Goal: Check status: Check status

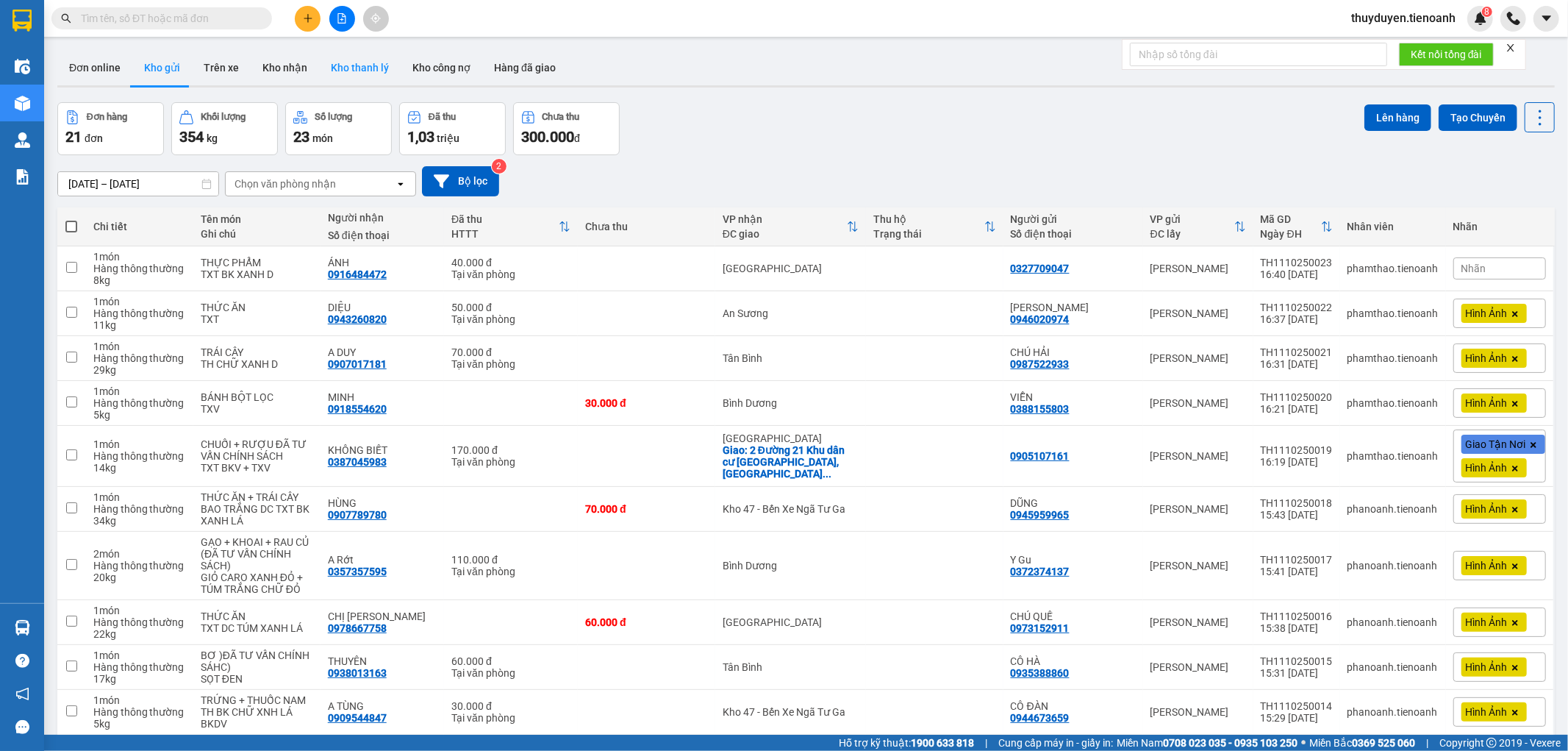
click at [342, 74] on button "Kho thanh lý" at bounding box center [360, 67] width 81 height 35
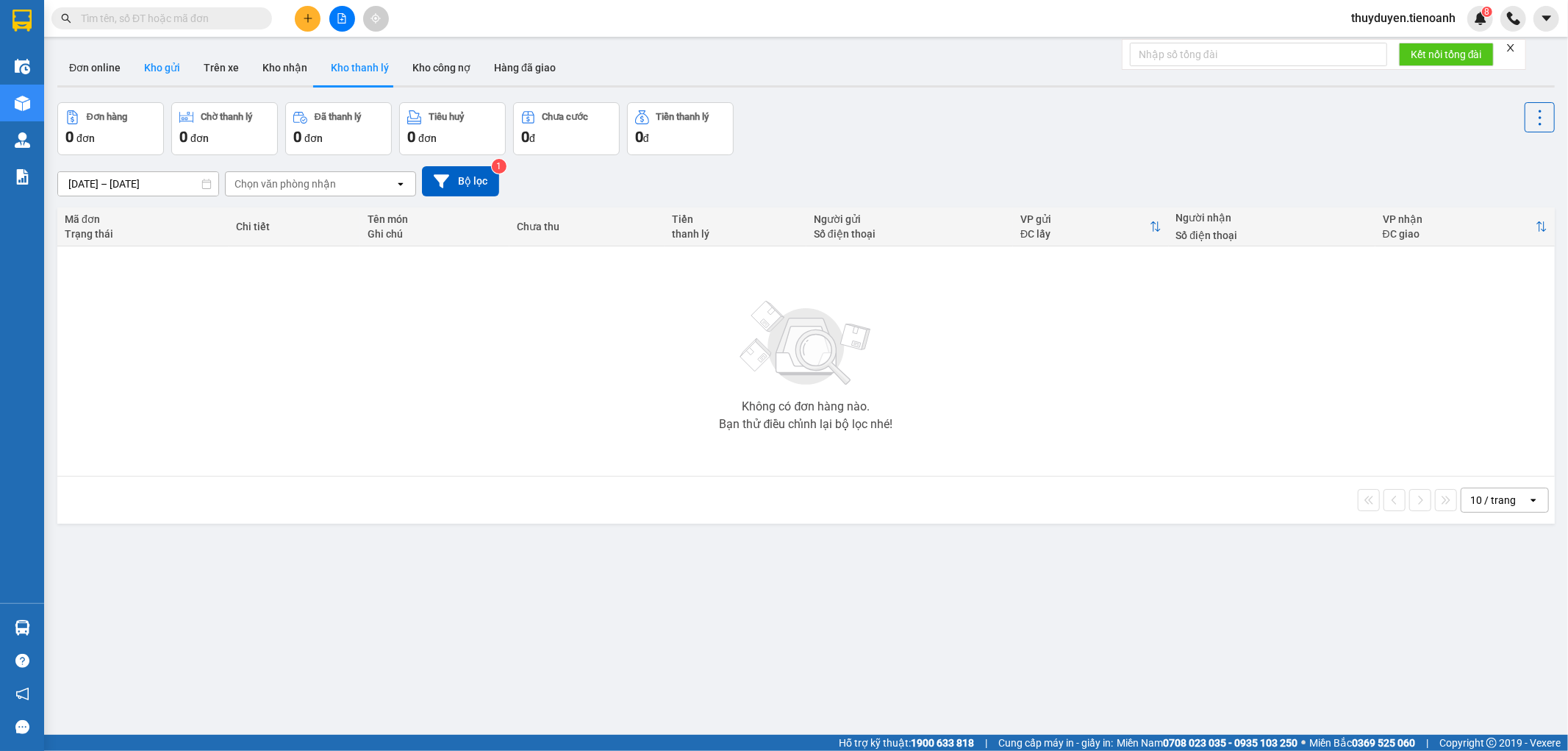
click at [153, 61] on button "Kho gửi" at bounding box center [162, 67] width 60 height 35
type input "[DATE] – [DATE]"
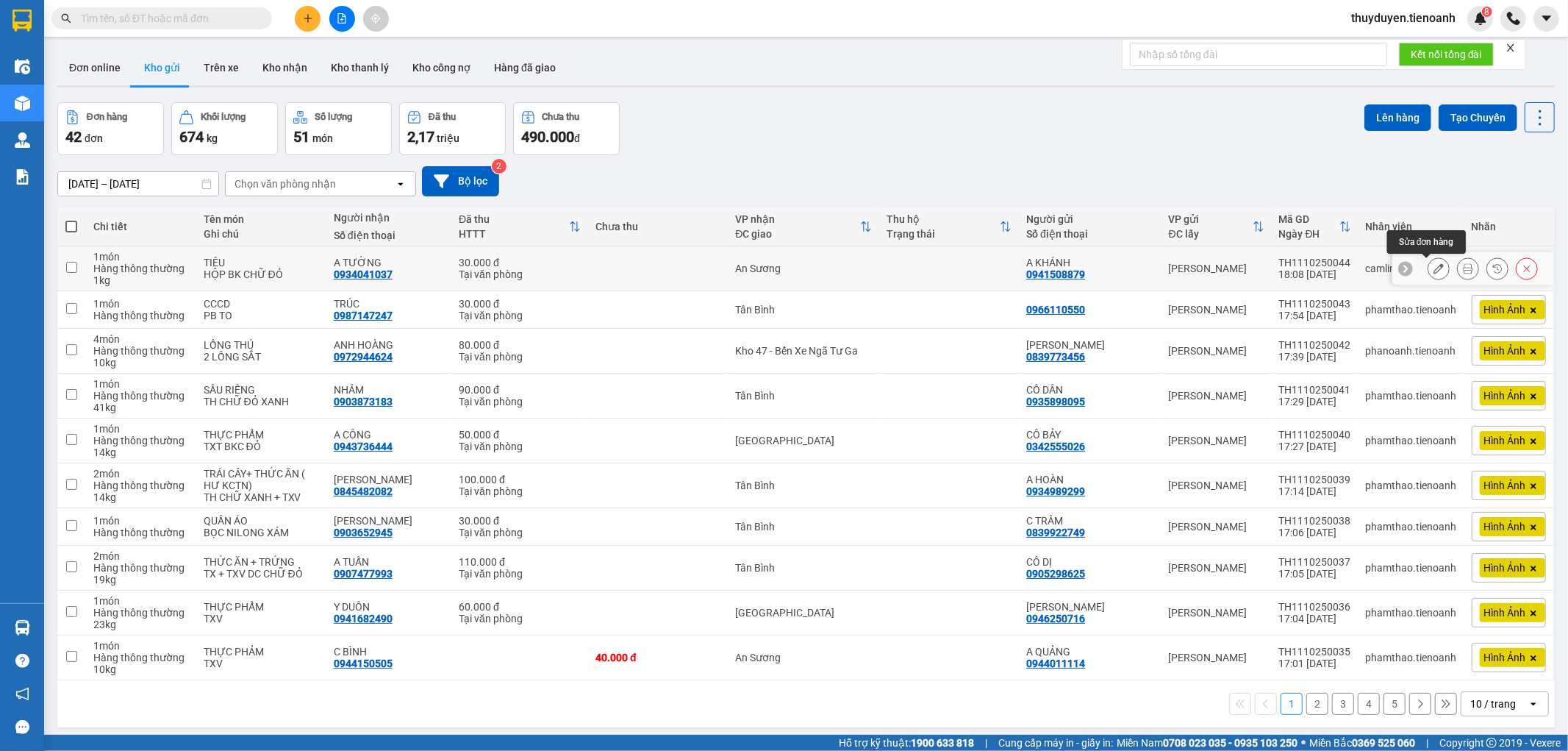
click at [1458, 268] on button at bounding box center [1468, 268] width 21 height 26
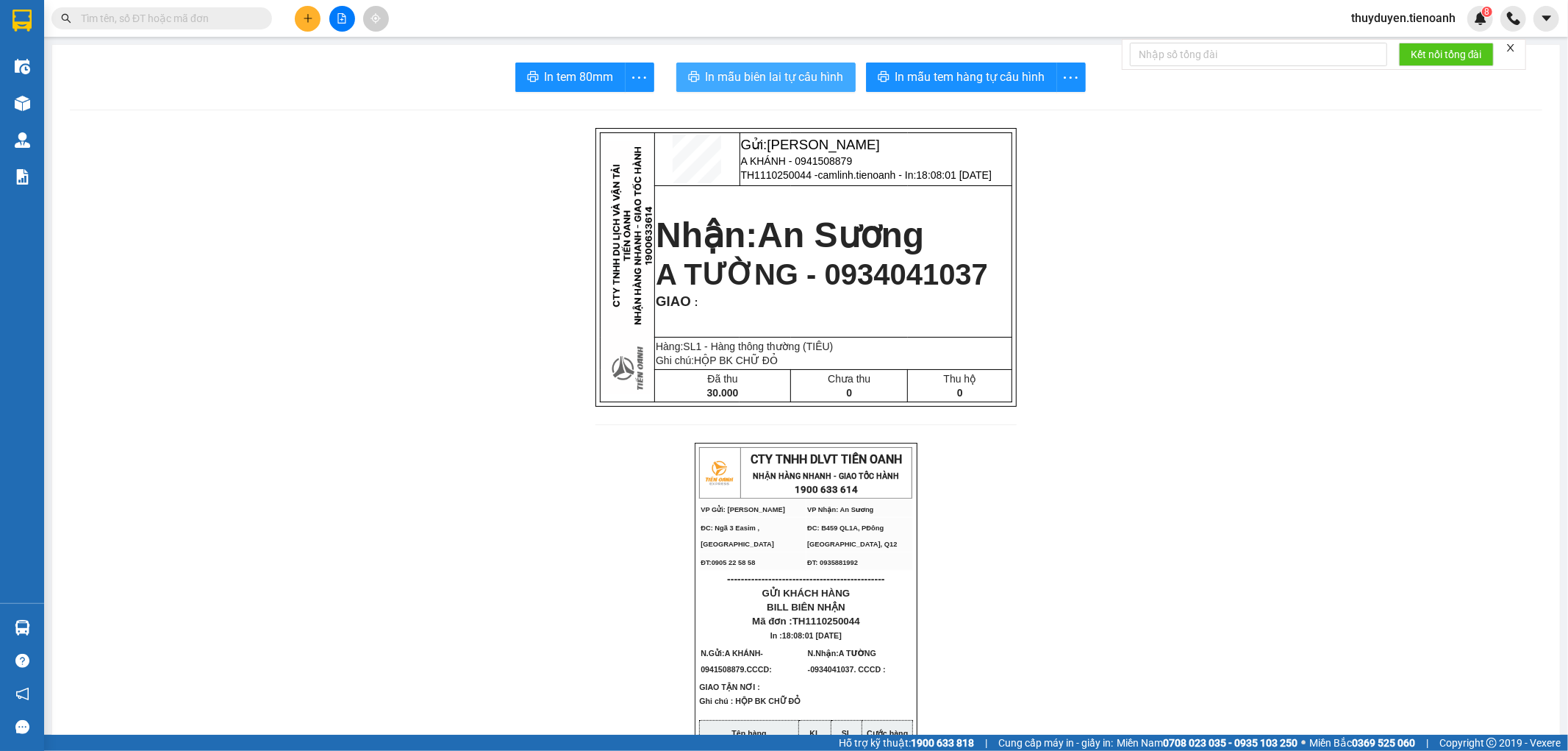
click at [791, 72] on span "In mẫu biên lai tự cấu hình" at bounding box center [775, 76] width 138 height 18
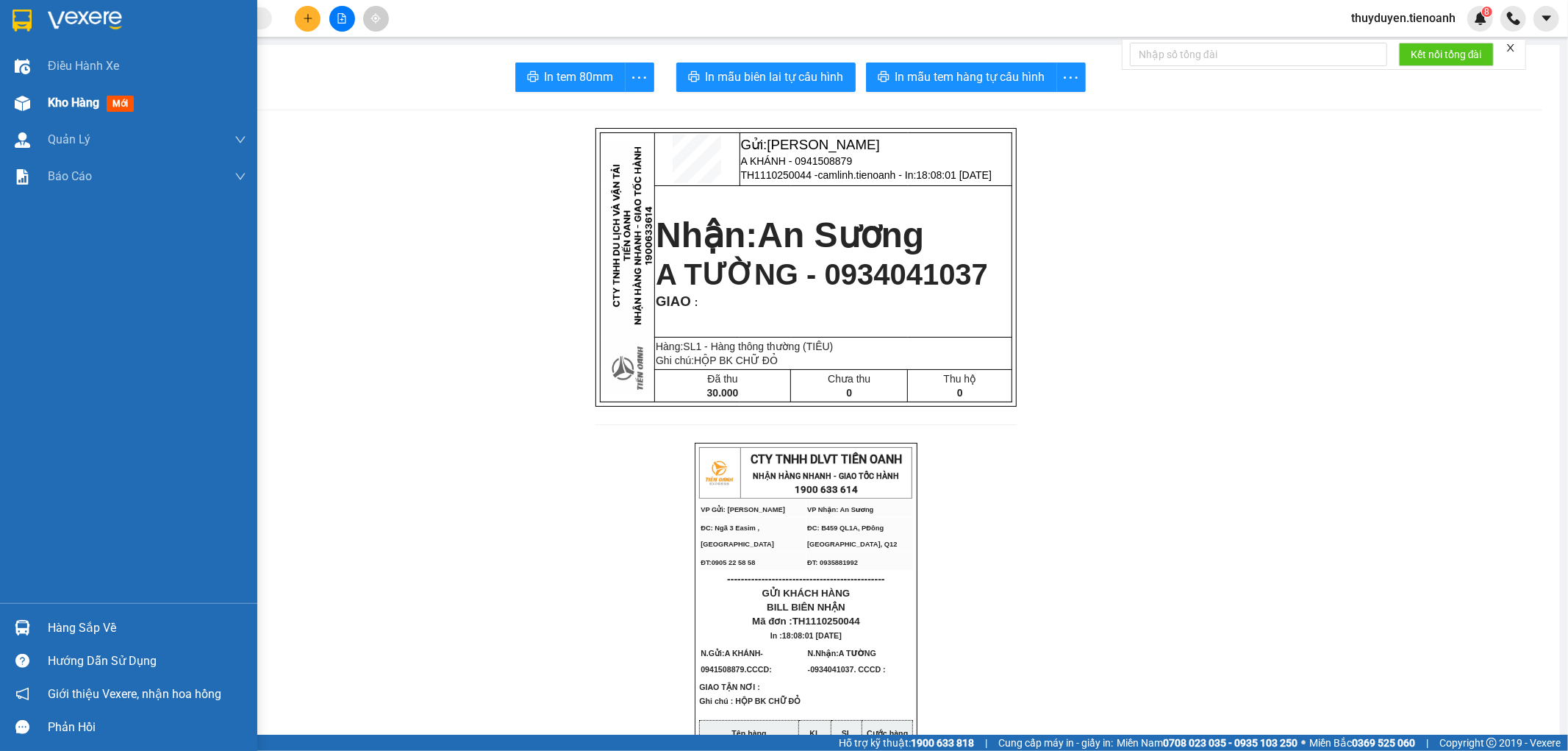
click at [12, 89] on div "Kho hàng mới" at bounding box center [129, 103] width 257 height 37
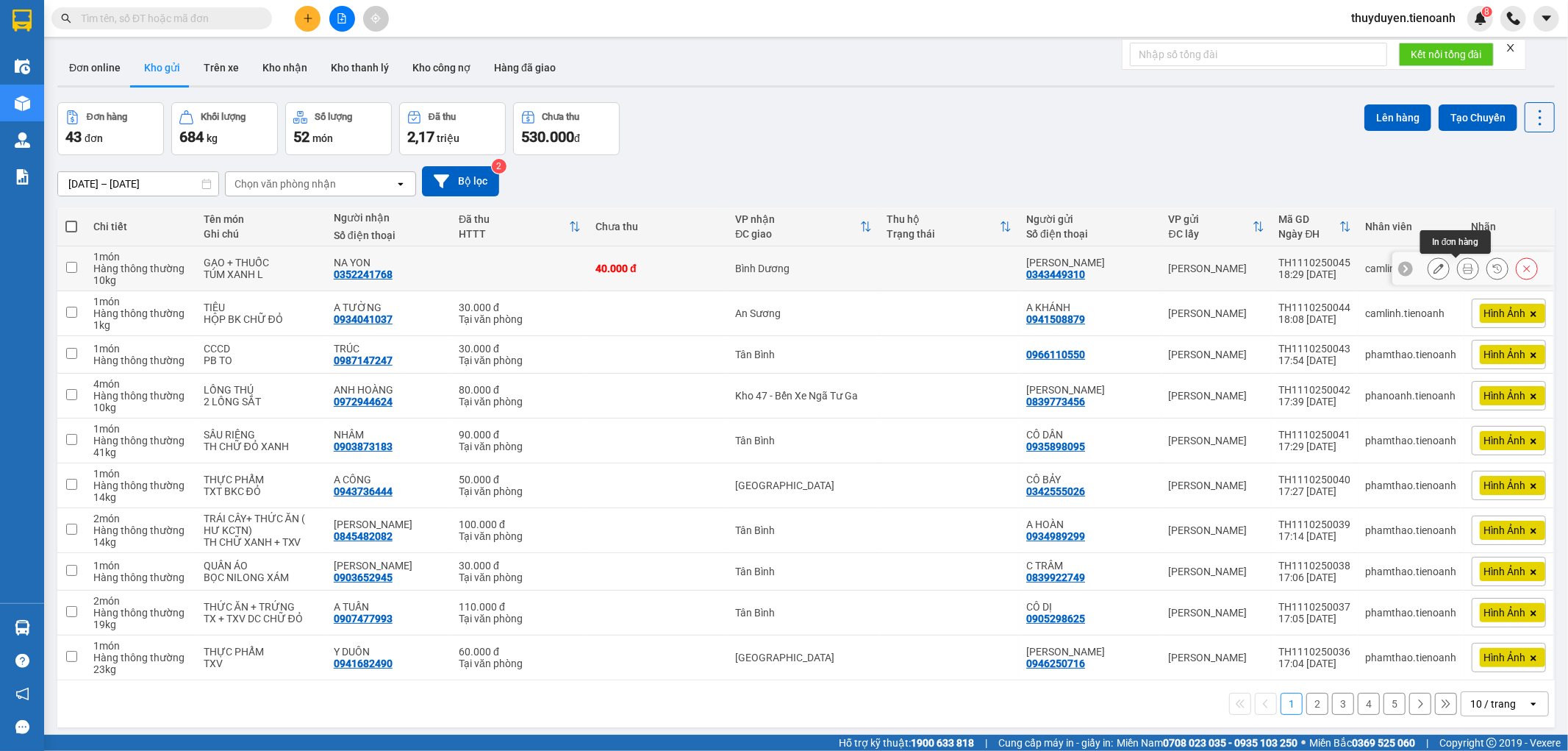
click at [1463, 272] on icon at bounding box center [1468, 268] width 10 height 10
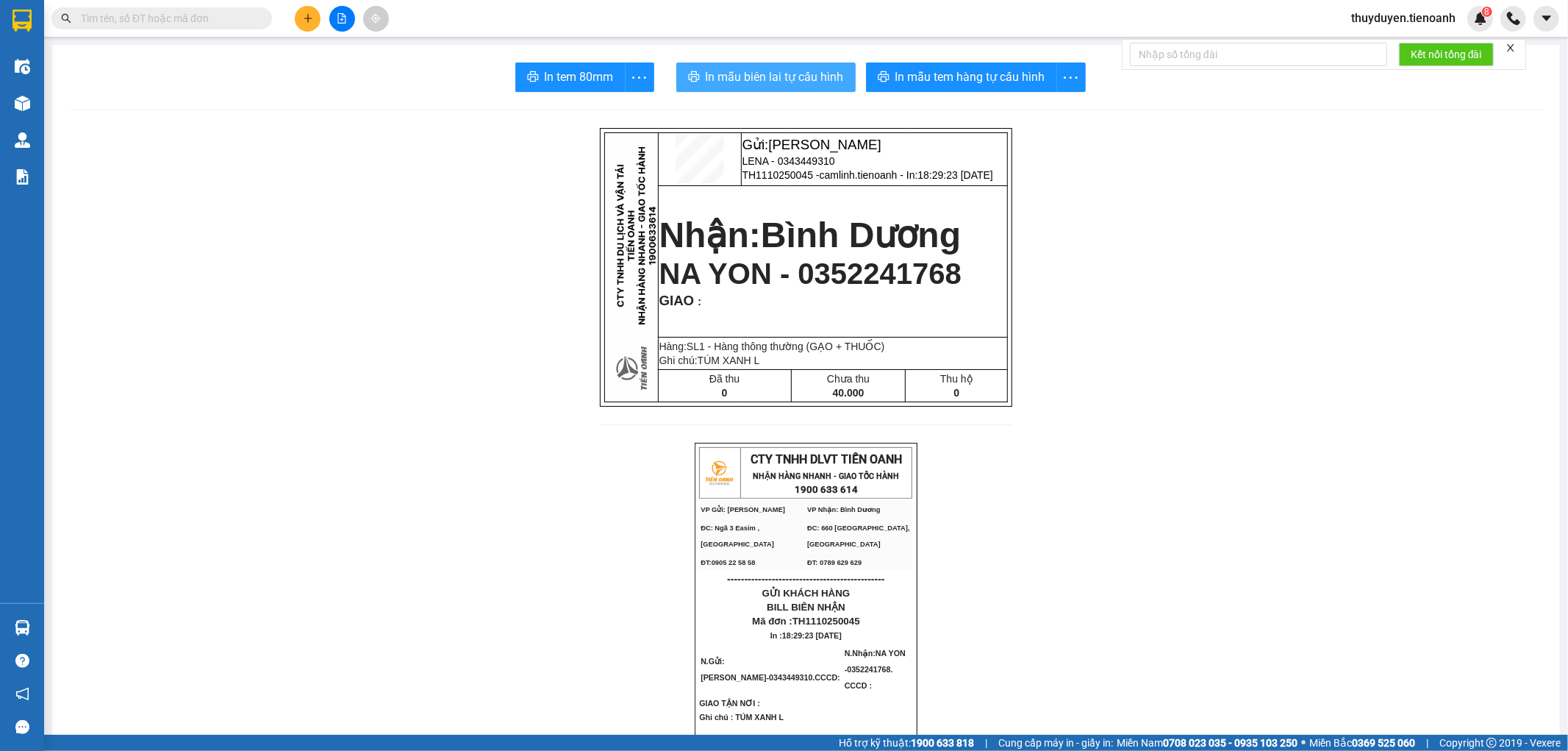
click at [812, 81] on span "In mẫu biên lai tự cấu hình" at bounding box center [775, 76] width 138 height 18
